Goal: Check status: Check status

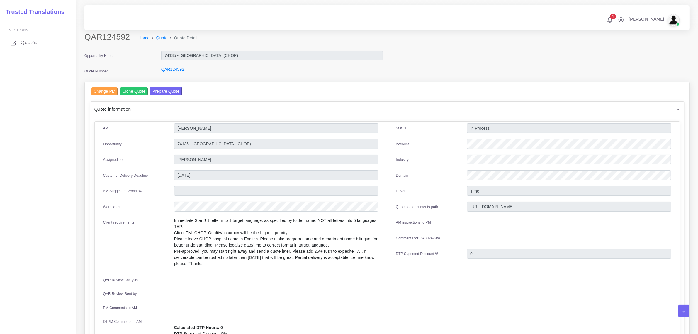
drag, startPoint x: 0, startPoint y: 0, endPoint x: 29, endPoint y: 42, distance: 50.9
click at [29, 42] on span "Quotes" at bounding box center [29, 42] width 17 height 6
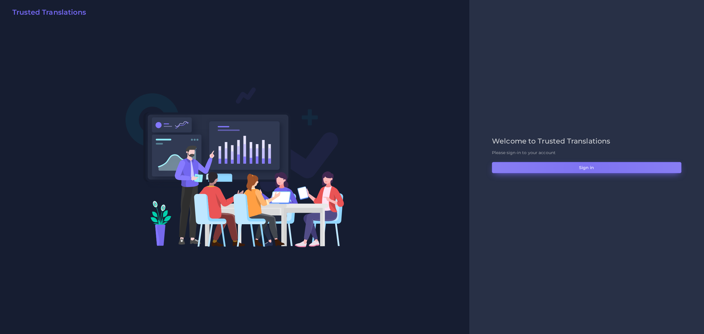
click at [586, 169] on button "Sign in" at bounding box center [586, 167] width 189 height 11
click at [592, 166] on button "Sign in" at bounding box center [586, 167] width 189 height 11
